Goal: Task Accomplishment & Management: Complete application form

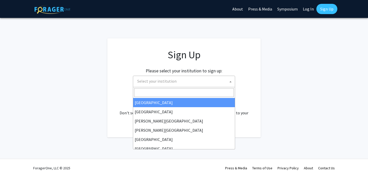
click at [172, 77] on span "Select your institution" at bounding box center [185, 81] width 100 height 10
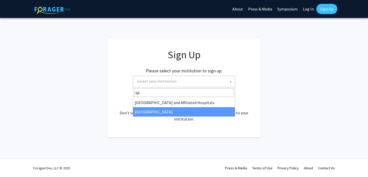
type input "sp"
select select "4"
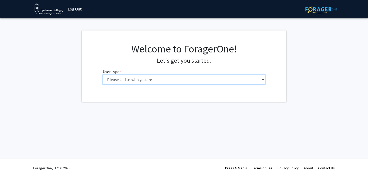
click at [138, 84] on select "Please tell us who you are Undergraduate Student Master's Student Doctoral Cand…" at bounding box center [184, 80] width 163 height 10
select select "1: undergrad"
click at [103, 75] on select "Please tell us who you are Undergraduate Student Master's Student Doctoral Cand…" at bounding box center [184, 80] width 163 height 10
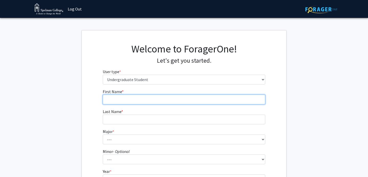
click at [135, 97] on input "First Name * required" at bounding box center [184, 100] width 163 height 10
type input "Layla"
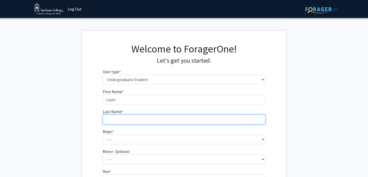
click at [131, 121] on input "Last Name * required" at bounding box center [184, 120] width 163 height 10
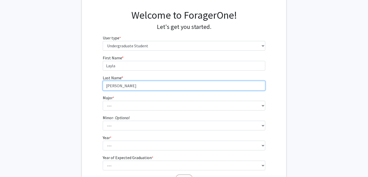
scroll to position [74, 0]
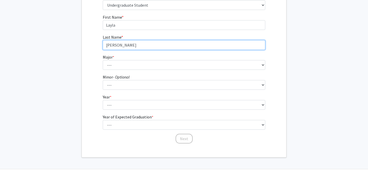
type input "[PERSON_NAME]"
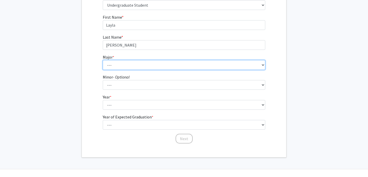
click at [127, 65] on select "--- Art Art History Biochemistry Biology Chemistry Comparative Women’s Studies …" at bounding box center [184, 65] width 163 height 10
select select "18: 264"
click at [103, 60] on select "--- Art Art History Biochemistry Biology Chemistry Comparative Women’s Studies …" at bounding box center [184, 65] width 163 height 10
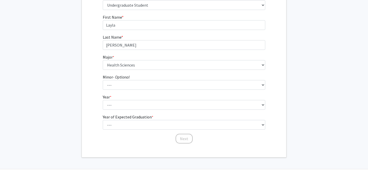
click at [132, 79] on fg-select "Minor - Optional --- African Diaspora Studies Anthropology Art History Asian St…" at bounding box center [184, 82] width 163 height 16
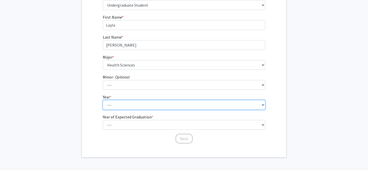
click at [132, 103] on select "--- First-year Sophomore Junior Senior Postbaccalaureate Certificate" at bounding box center [184, 105] width 163 height 10
select select "3: junior"
click at [103, 100] on select "--- First-year Sophomore Junior Senior Postbaccalaureate Certificate" at bounding box center [184, 105] width 163 height 10
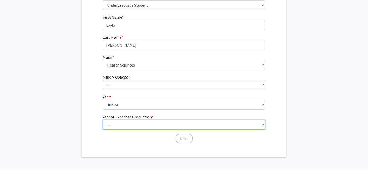
click at [129, 123] on select "--- 2025 2026 2027 2028 2029 2030 2031 2032 2033 2034" at bounding box center [184, 125] width 163 height 10
select select "3: 2027"
click at [103, 120] on select "--- 2025 2026 2027 2028 2029 2030 2031 2032 2033 2034" at bounding box center [184, 125] width 163 height 10
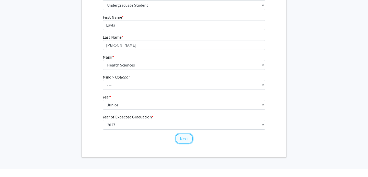
click at [178, 139] on button "Next" at bounding box center [184, 139] width 17 height 10
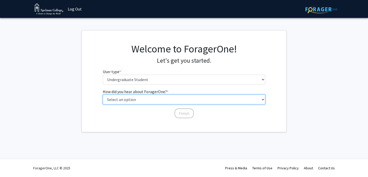
click at [156, 101] on select "Select an option Peer/student recommendation Faculty/staff recommendation Unive…" at bounding box center [184, 100] width 163 height 10
select select "2: faculty_recommendation"
click at [103, 95] on select "Select an option Peer/student recommendation Faculty/staff recommendation Unive…" at bounding box center [184, 100] width 163 height 10
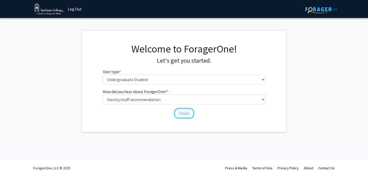
click at [177, 110] on button "Finish" at bounding box center [184, 113] width 19 height 10
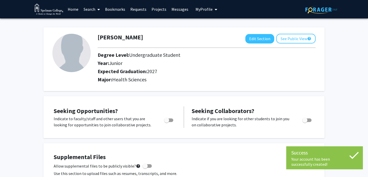
scroll to position [18, 0]
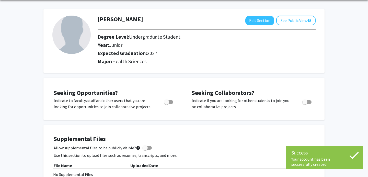
click at [169, 102] on span "Toggle" at bounding box center [168, 102] width 9 height 4
click at [167, 104] on input "Are you actively seeking opportunities?" at bounding box center [166, 104] width 0 height 0
checkbox input "true"
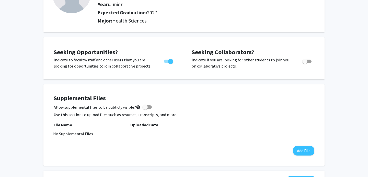
scroll to position [0, 0]
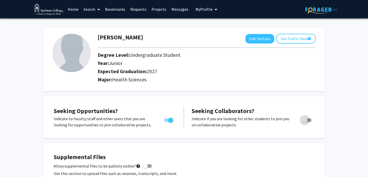
click at [305, 118] on span "Toggle" at bounding box center [304, 120] width 5 height 5
click at [305, 122] on input "Would you like to receive other student requests to work with you?" at bounding box center [305, 122] width 0 height 0
checkbox input "true"
click at [296, 39] on button "See Public View help" at bounding box center [295, 39] width 39 height 10
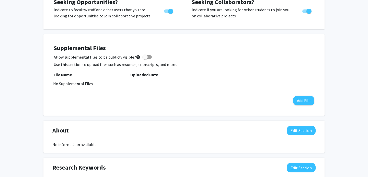
scroll to position [164, 0]
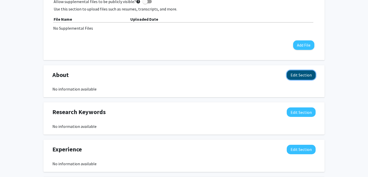
click at [307, 70] on button "Edit Section" at bounding box center [301, 74] width 29 height 9
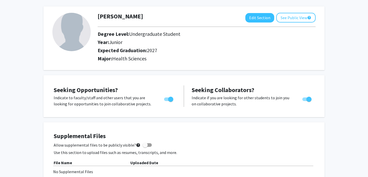
scroll to position [0, 0]
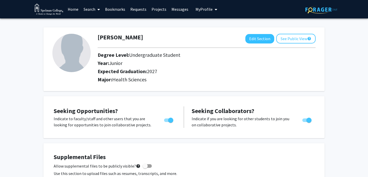
click at [93, 7] on link "Search" at bounding box center [91, 9] width 21 height 18
click at [97, 21] on span "Faculty/Staff" at bounding box center [100, 23] width 38 height 10
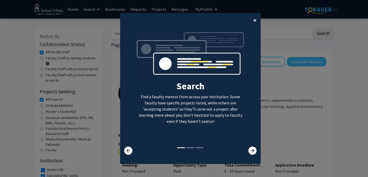
click at [254, 19] on span "×" at bounding box center [254, 20] width 3 height 8
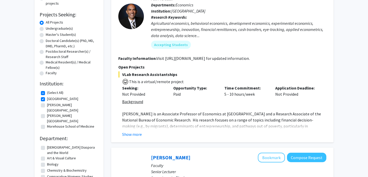
scroll to position [148, 0]
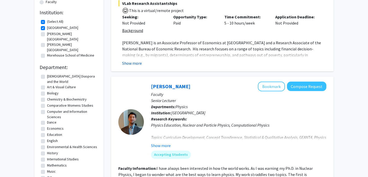
click at [138, 64] on button "Show more" at bounding box center [132, 63] width 20 height 6
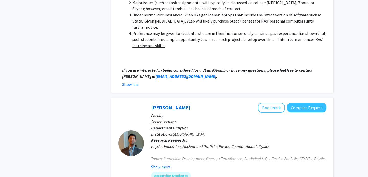
scroll to position [520, 0]
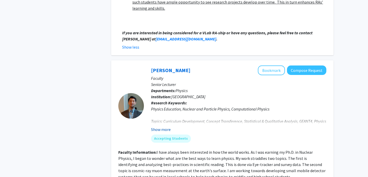
click at [158, 126] on button "Show more" at bounding box center [161, 129] width 20 height 6
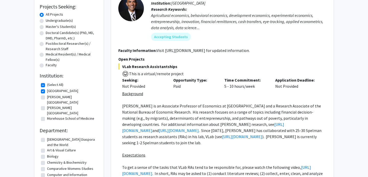
scroll to position [83, 0]
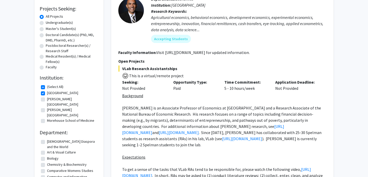
click at [46, 23] on label "Undergraduate(s)" at bounding box center [59, 22] width 27 height 5
click at [46, 23] on input "Undergraduate(s)" at bounding box center [47, 21] width 3 height 3
radio input "true"
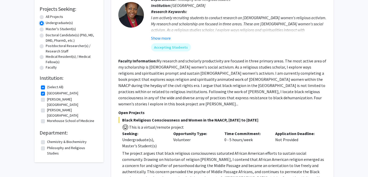
scroll to position [83, 0]
click at [47, 99] on label "[PERSON_NAME][GEOGRAPHIC_DATA]" at bounding box center [72, 101] width 50 height 11
click at [47, 99] on input "[PERSON_NAME][GEOGRAPHIC_DATA]" at bounding box center [48, 97] width 3 height 3
checkbox input "true"
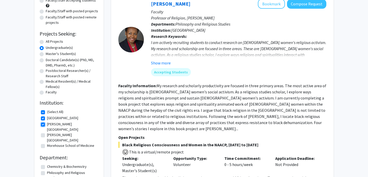
scroll to position [65, 0]
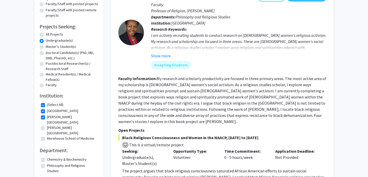
click at [47, 125] on label "[PERSON_NAME][GEOGRAPHIC_DATA]" at bounding box center [72, 130] width 50 height 11
click at [47, 125] on input "[PERSON_NAME][GEOGRAPHIC_DATA]" at bounding box center [48, 126] width 3 height 3
checkbox input "true"
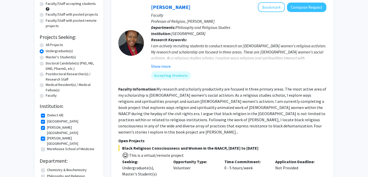
scroll to position [61, 0]
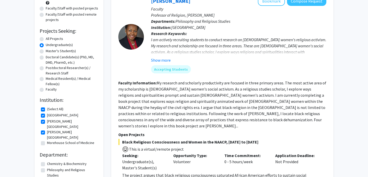
click at [43, 140] on fg-checkbox "[PERSON_NAME][GEOGRAPHIC_DATA][PERSON_NAME]" at bounding box center [69, 143] width 56 height 6
click at [40, 135] on fg-checkbox-list "(Select All) (Select All) [GEOGRAPHIC_DATA] [GEOGRAPHIC_DATA] [PERSON_NAME][GEO…" at bounding box center [69, 126] width 59 height 42
click at [47, 140] on label "Morehouse School of Medicine" at bounding box center [70, 142] width 47 height 5
click at [47, 140] on input "Morehouse School of Medicine" at bounding box center [48, 141] width 3 height 3
checkbox input "true"
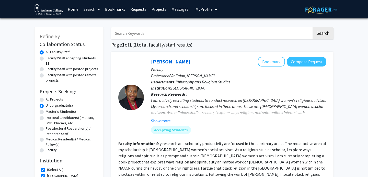
scroll to position [37, 0]
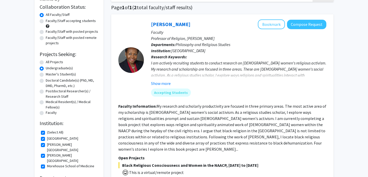
click at [52, 62] on label "All Projects" at bounding box center [54, 61] width 17 height 5
click at [49, 62] on input "All Projects" at bounding box center [47, 60] width 3 height 3
radio input "true"
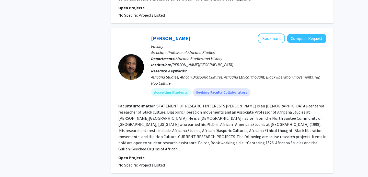
scroll to position [1603, 0]
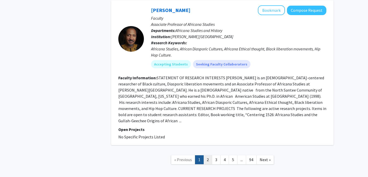
click at [210, 155] on link "2" at bounding box center [207, 159] width 9 height 9
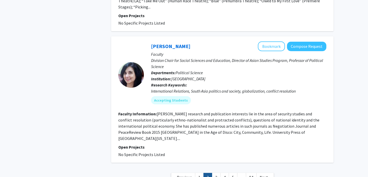
scroll to position [1297, 0]
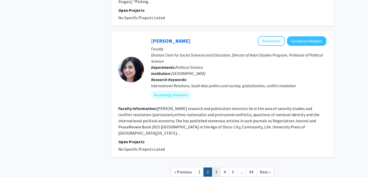
click at [213, 167] on link "3" at bounding box center [216, 171] width 9 height 9
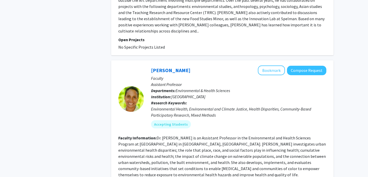
scroll to position [1346, 0]
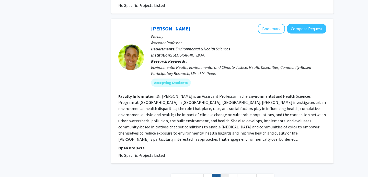
click at [224, 174] on link "4" at bounding box center [224, 178] width 9 height 9
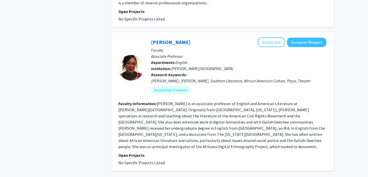
scroll to position [1314, 0]
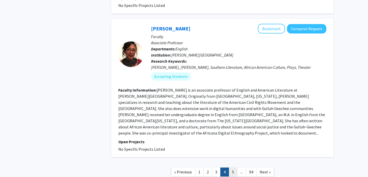
click at [230, 167] on link "5" at bounding box center [233, 171] width 9 height 9
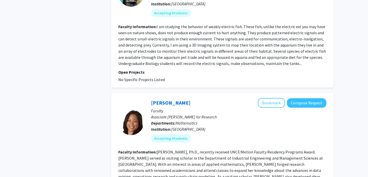
scroll to position [1228, 0]
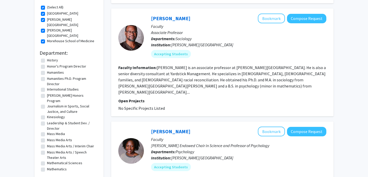
scroll to position [847, 0]
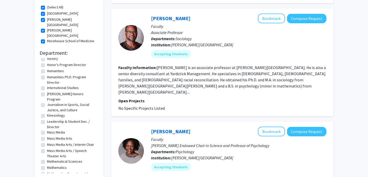
drag, startPoint x: 96, startPoint y: 106, endPoint x: 96, endPoint y: 111, distance: 4.4
click at [96, 111] on fg-checkbox-list "Academic Affairs Academic Affairs African Amer. Studies, Africana Womens & Hist…" at bounding box center [69, 142] width 59 height 1862
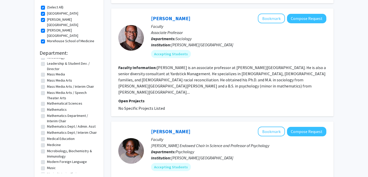
scroll to position [903, 0]
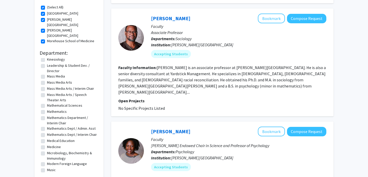
click at [66, 138] on label "Medical Education" at bounding box center [61, 140] width 28 height 5
click at [50, 138] on input "Medical Education" at bounding box center [48, 139] width 3 height 3
checkbox input "true"
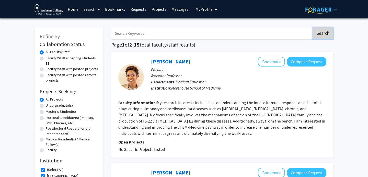
click at [322, 32] on button "Search" at bounding box center [323, 33] width 21 height 12
checkbox input "false"
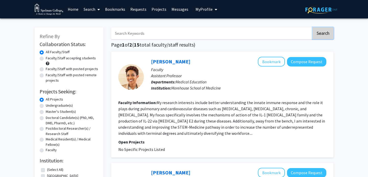
checkbox input "false"
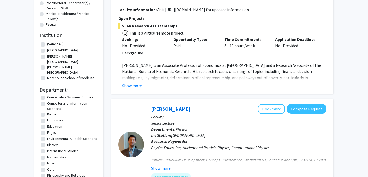
scroll to position [31, 0]
click at [56, 135] on label "Environmental & Health Sciences" at bounding box center [72, 137] width 50 height 5
click at [50, 135] on input "Environmental & Health Sciences" at bounding box center [48, 136] width 3 height 3
checkbox input "true"
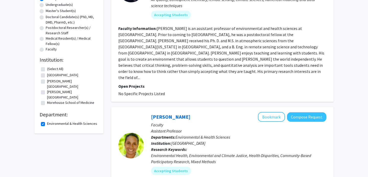
scroll to position [99, 0]
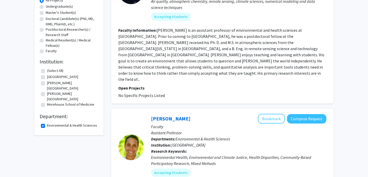
click at [47, 123] on label "Environmental & Health Sciences" at bounding box center [72, 125] width 50 height 5
click at [47, 123] on input "Environmental & Health Sciences" at bounding box center [48, 124] width 3 height 3
checkbox input "false"
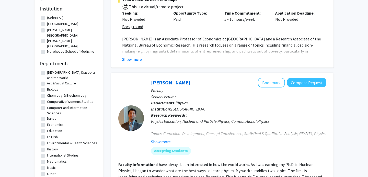
click at [57, 87] on fg-checkbox "Biology Biology" at bounding box center [69, 90] width 56 height 6
click at [57, 87] on label "Biology" at bounding box center [53, 89] width 12 height 5
click at [50, 87] on input "Biology" at bounding box center [48, 88] width 3 height 3
checkbox input "true"
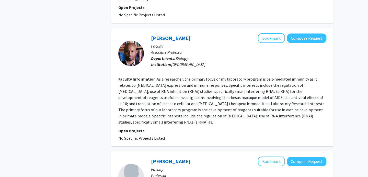
scroll to position [1079, 0]
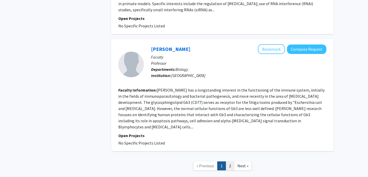
click at [232, 161] on link "2" at bounding box center [230, 165] width 9 height 9
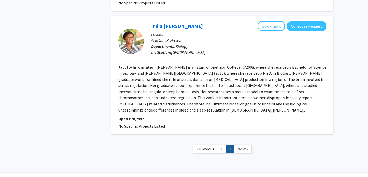
scroll to position [284, 0]
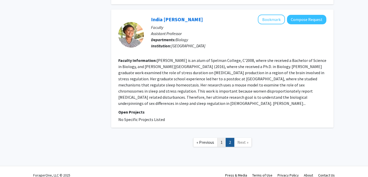
click at [221, 138] on link "1" at bounding box center [221, 142] width 9 height 9
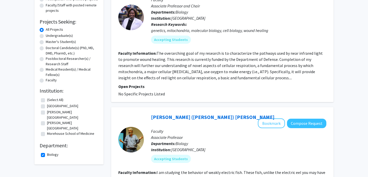
scroll to position [71, 0]
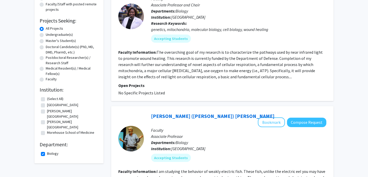
click at [47, 151] on label "Biology" at bounding box center [53, 153] width 12 height 5
click at [47, 151] on input "Biology" at bounding box center [48, 152] width 3 height 3
checkbox input "false"
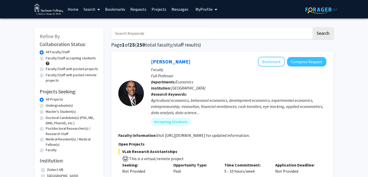
click at [205, 8] on span "My Profile" at bounding box center [204, 9] width 17 height 5
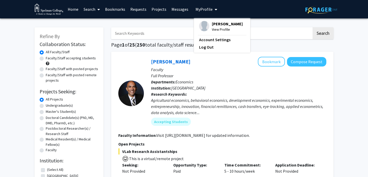
click at [180, 9] on link "Messages" at bounding box center [180, 9] width 22 height 18
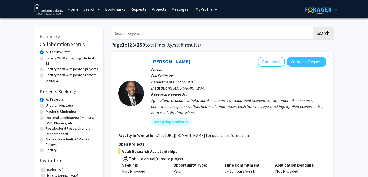
click at [180, 9] on link "Messages" at bounding box center [180, 9] width 22 height 18
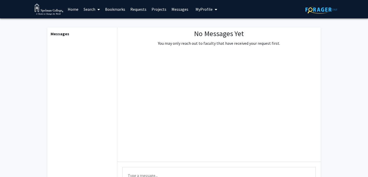
click at [196, 11] on span "My Profile" at bounding box center [204, 9] width 17 height 5
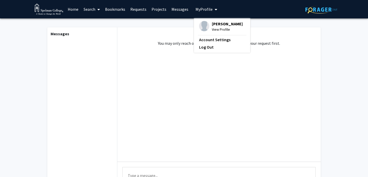
click at [201, 23] on img at bounding box center [204, 26] width 10 height 10
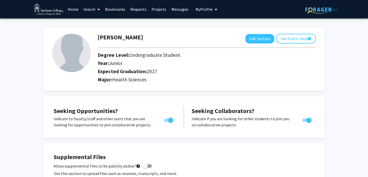
click at [112, 9] on link "Bookmarks" at bounding box center [115, 9] width 25 height 18
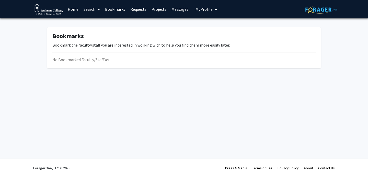
click at [97, 9] on span at bounding box center [97, 10] width 5 height 18
click at [98, 22] on span "Faculty/Staff" at bounding box center [100, 23] width 38 height 10
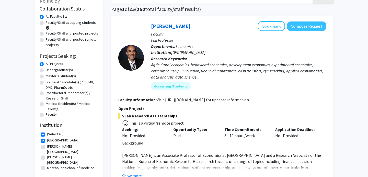
scroll to position [38, 0]
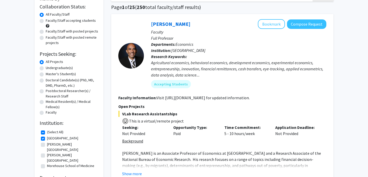
click at [53, 94] on label "Postdoctoral Researcher(s) / Research Staff" at bounding box center [72, 93] width 53 height 11
click at [49, 92] on input "Postdoctoral Researcher(s) / Research Staff" at bounding box center [47, 89] width 3 height 3
radio input "true"
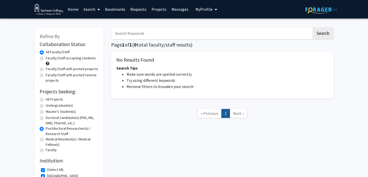
click at [47, 139] on label "Medical Resident(s) / Medical Fellow(s)" at bounding box center [72, 142] width 53 height 11
click at [47, 139] on input "Medical Resident(s) / Medical Fellow(s)" at bounding box center [47, 138] width 3 height 3
radio input "true"
click at [51, 98] on label "All Projects" at bounding box center [54, 99] width 17 height 5
click at [49, 98] on input "All Projects" at bounding box center [47, 98] width 3 height 3
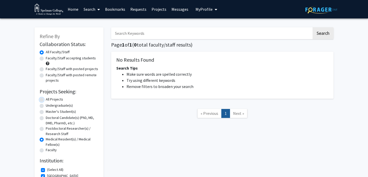
radio input "true"
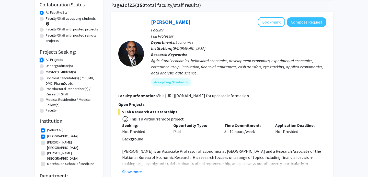
scroll to position [40, 0]
click at [47, 131] on label "(Select All)" at bounding box center [55, 129] width 16 height 5
click at [47, 130] on input "(Select All)" at bounding box center [48, 128] width 3 height 3
checkbox input "false"
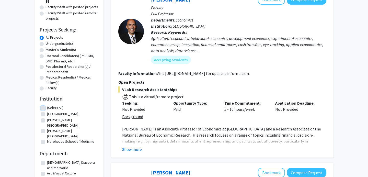
scroll to position [77, 0]
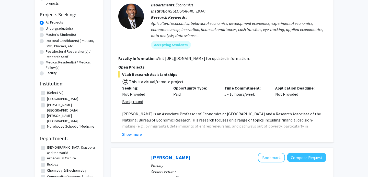
click at [47, 93] on label "(Select All)" at bounding box center [55, 92] width 16 height 5
click at [47, 93] on input "(Select All)" at bounding box center [48, 91] width 3 height 3
checkbox input "true"
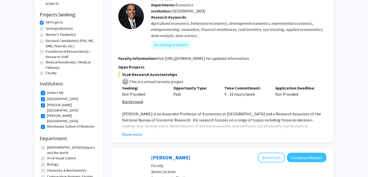
checkbox input "true"
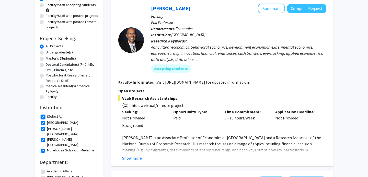
scroll to position [53, 0]
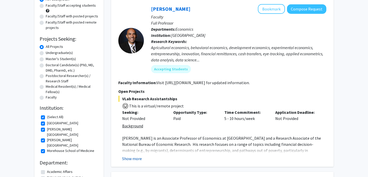
click at [132, 156] on button "Show more" at bounding box center [132, 158] width 20 height 6
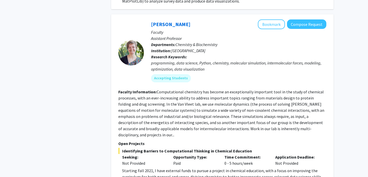
scroll to position [800, 0]
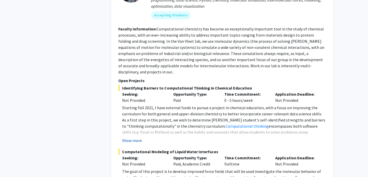
click at [133, 137] on button "Show more" at bounding box center [132, 140] width 20 height 6
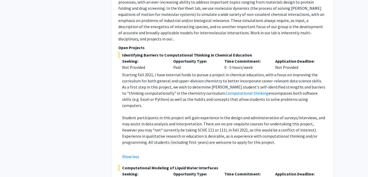
scroll to position [873, 0]
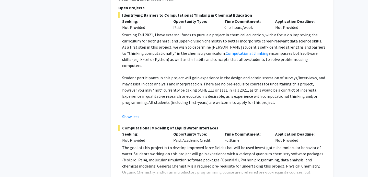
click at [135, 145] on fg-read-more "The goal of this project is to develop improved force fields that will be used …" at bounding box center [222, 163] width 208 height 39
click at [135, 177] on button "Show more" at bounding box center [132, 180] width 20 height 6
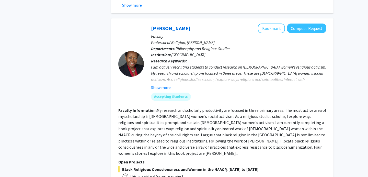
scroll to position [1180, 0]
